Goal: Task Accomplishment & Management: Use online tool/utility

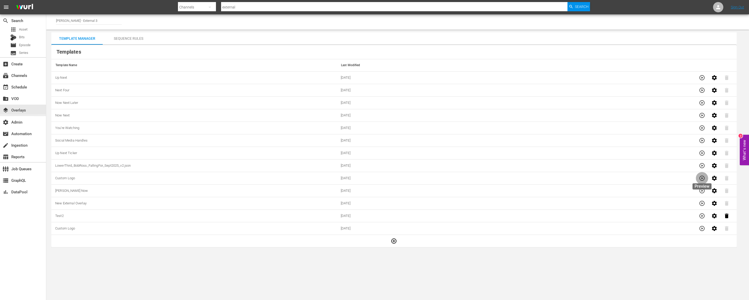
click at [699, 178] on icon "button" at bounding box center [702, 178] width 6 height 6
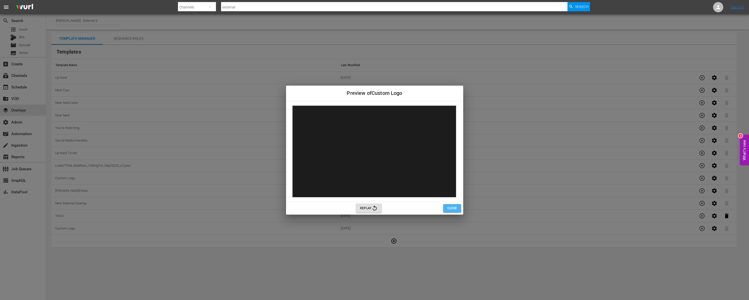
click at [451, 210] on span "Close" at bounding box center [452, 208] width 10 height 5
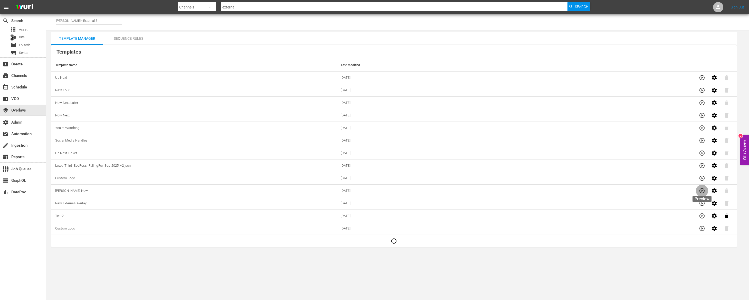
click at [701, 188] on icon "button" at bounding box center [702, 191] width 6 height 6
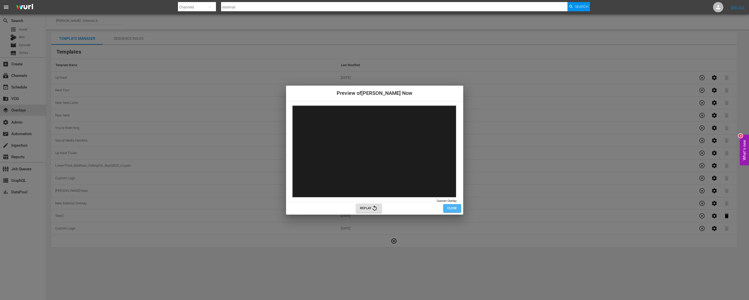
click at [457, 210] on button "Close" at bounding box center [452, 208] width 18 height 8
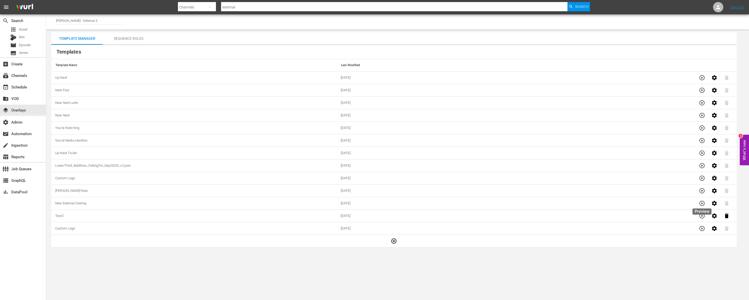
click at [702, 205] on icon "button" at bounding box center [702, 204] width 6 height 6
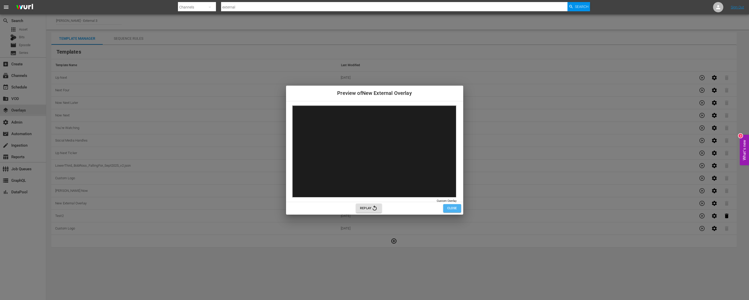
click at [451, 208] on span "Close" at bounding box center [452, 208] width 10 height 5
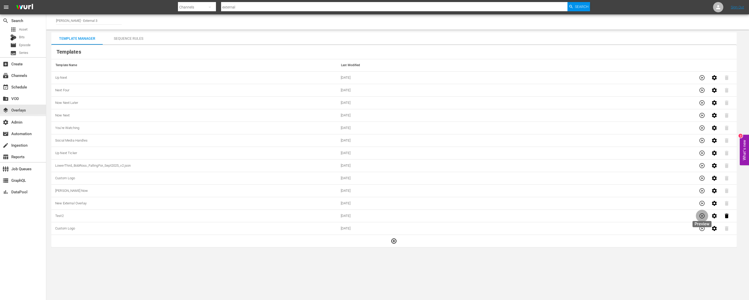
click at [704, 215] on icon "button" at bounding box center [702, 216] width 6 height 6
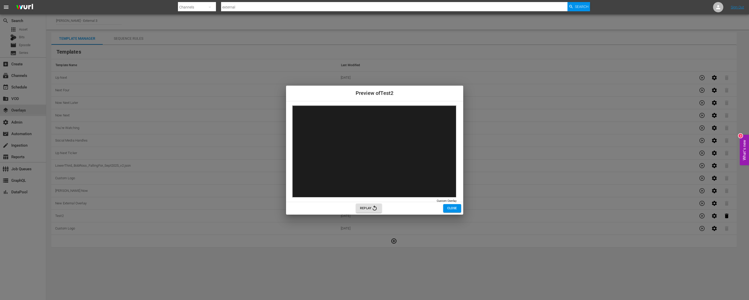
click at [454, 210] on span "Close" at bounding box center [452, 208] width 10 height 5
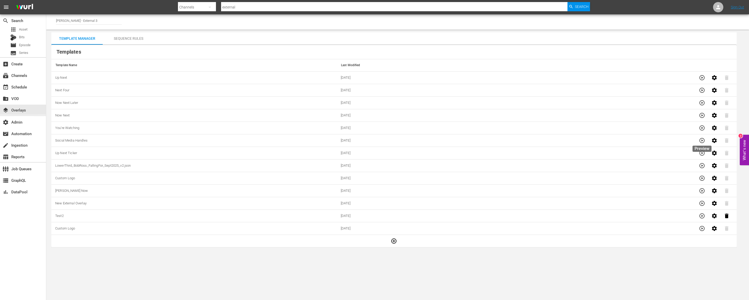
click at [705, 141] on button "button" at bounding box center [702, 141] width 12 height 12
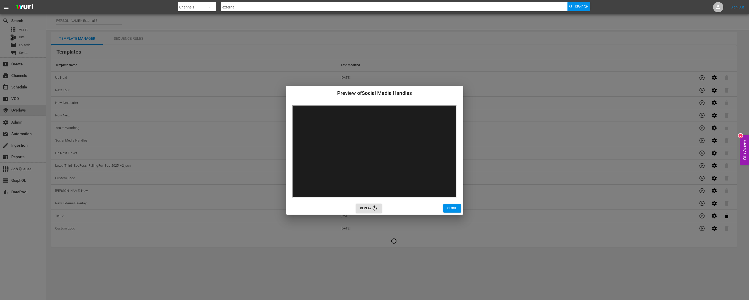
click at [445, 208] on button "Close" at bounding box center [452, 208] width 18 height 8
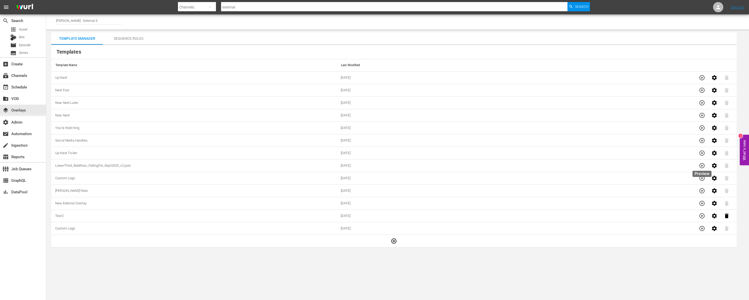
click at [703, 163] on icon "button" at bounding box center [702, 166] width 6 height 6
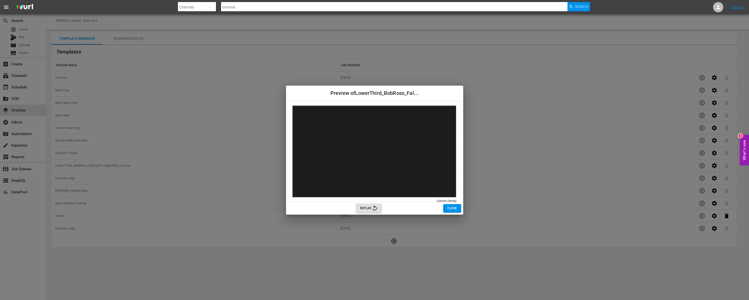
click at [450, 211] on span "Close" at bounding box center [452, 208] width 10 height 5
